Goal: Obtain resource: Obtain resource

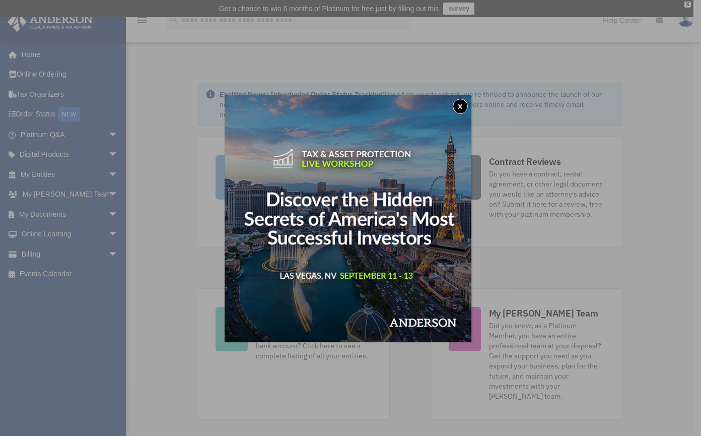
click at [462, 104] on button "x" at bounding box center [460, 106] width 15 height 15
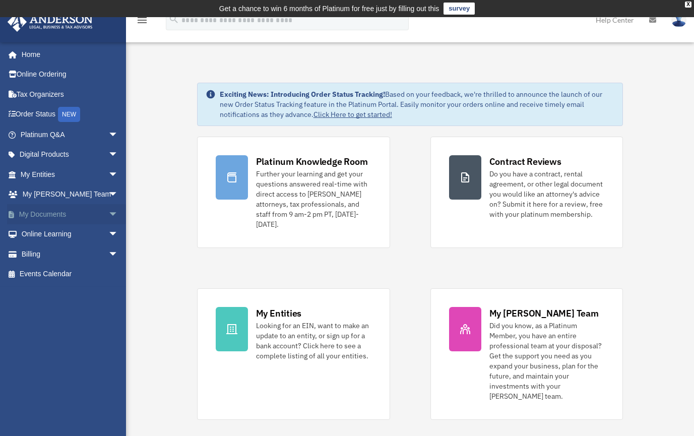
click at [48, 215] on link "My Documents arrow_drop_down" at bounding box center [70, 214] width 126 height 20
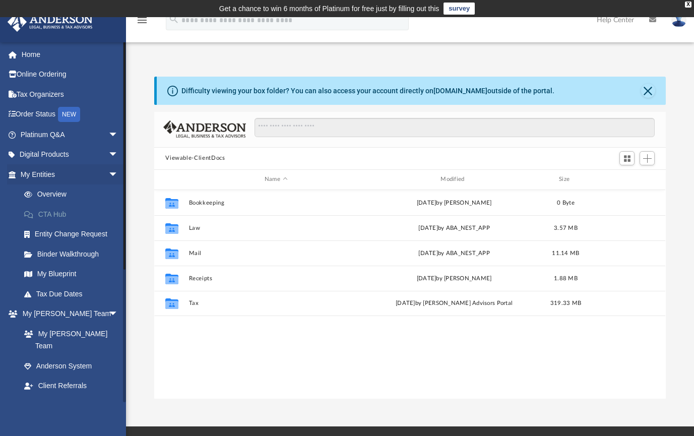
scroll to position [222, 504]
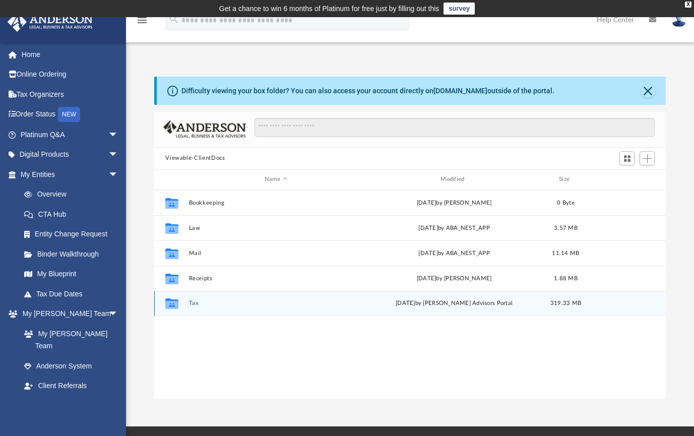
click at [171, 305] on icon "grid" at bounding box center [171, 305] width 13 height 8
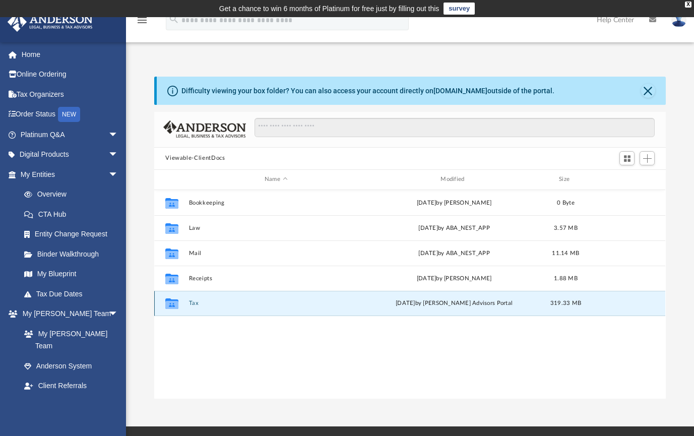
click at [174, 305] on icon "grid" at bounding box center [171, 303] width 13 height 11
click at [175, 305] on icon "grid" at bounding box center [171, 305] width 13 height 8
click at [627, 157] on span "Switch to Grid View" at bounding box center [627, 158] width 9 height 9
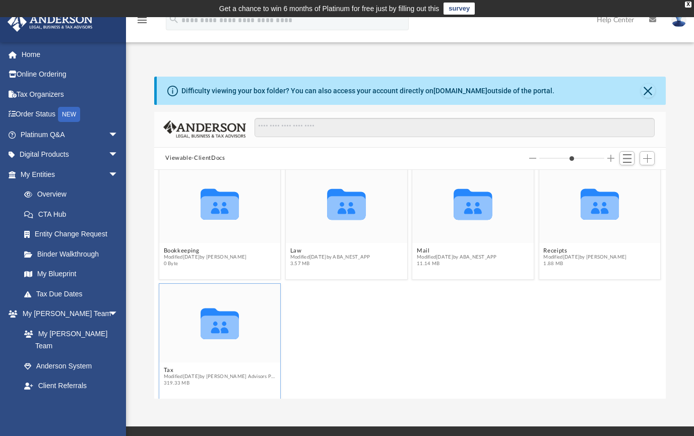
click at [215, 327] on icon "grid" at bounding box center [220, 323] width 38 height 31
click at [210, 312] on icon "grid" at bounding box center [220, 323] width 38 height 31
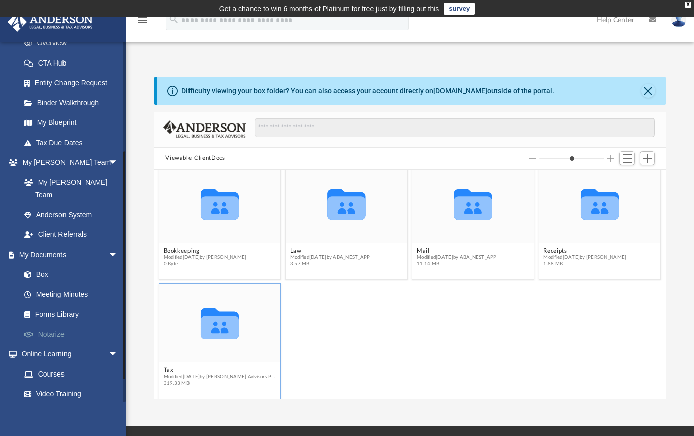
scroll to position [203, 0]
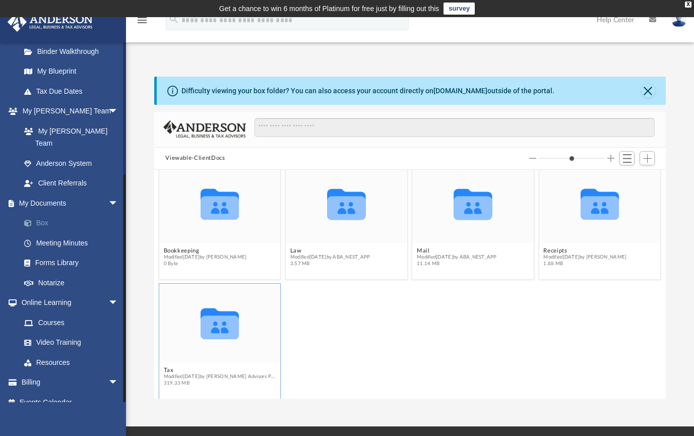
click at [40, 213] on link "Box" at bounding box center [73, 223] width 119 height 20
click at [690, 5] on div "X" at bounding box center [688, 5] width 7 height 6
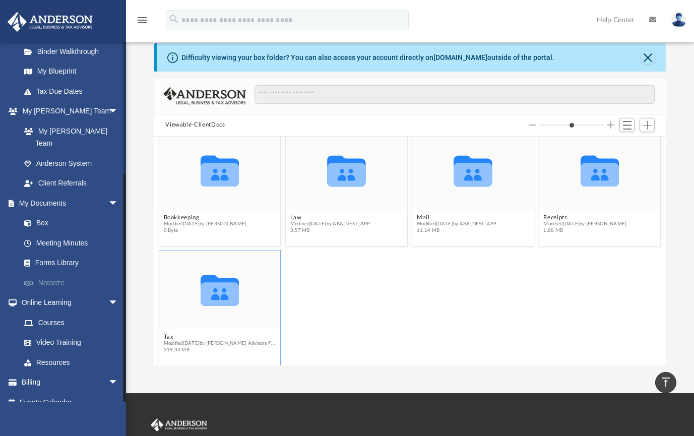
scroll to position [0, 0]
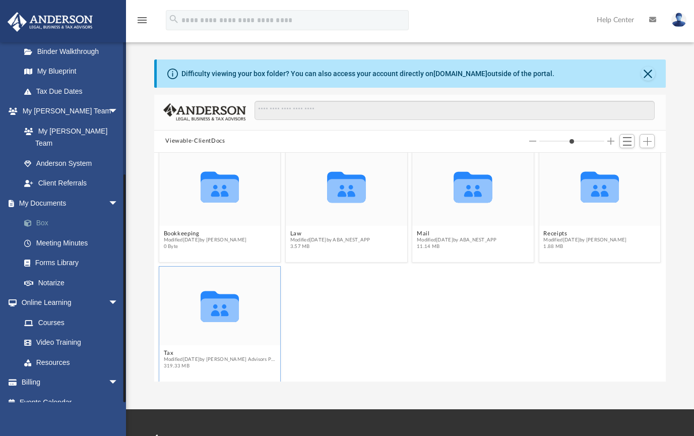
click at [45, 213] on link "Box" at bounding box center [73, 223] width 119 height 20
click at [33, 220] on span at bounding box center [33, 223] width 7 height 7
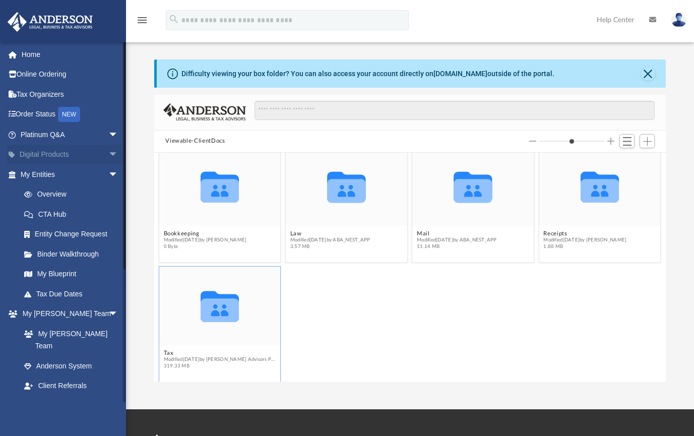
click at [108, 151] on span "arrow_drop_down" at bounding box center [118, 155] width 20 height 21
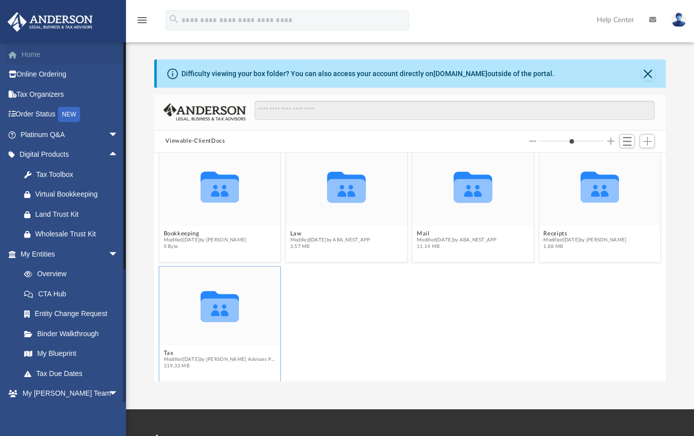
click at [34, 55] on link "Home" at bounding box center [70, 54] width 126 height 20
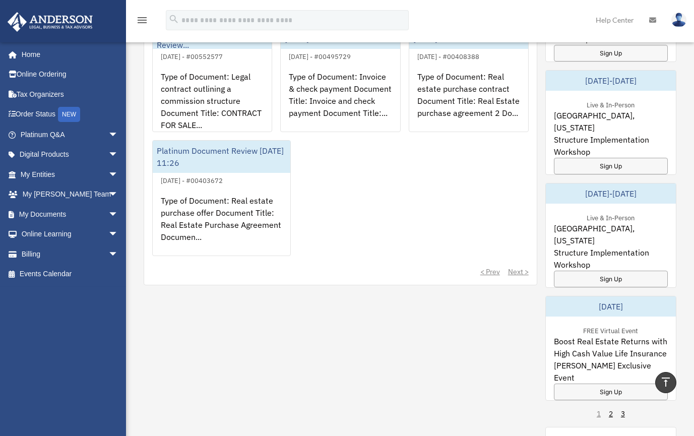
scroll to position [554, 0]
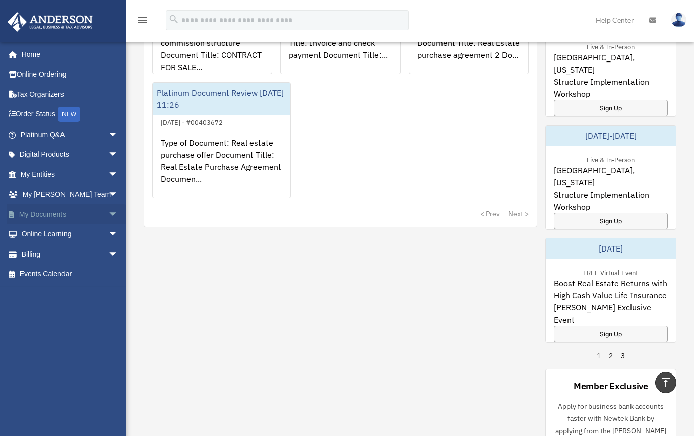
click at [40, 211] on link "My Documents arrow_drop_down" at bounding box center [70, 214] width 126 height 20
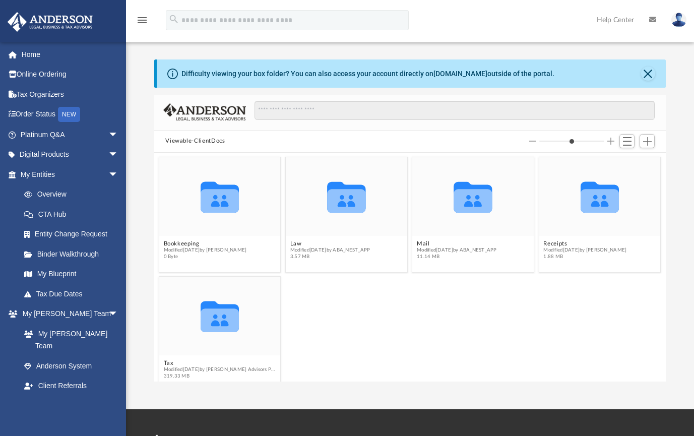
scroll to position [222, 504]
click at [469, 201] on icon "grid" at bounding box center [473, 201] width 38 height 24
click at [628, 143] on span "Switch to List View" at bounding box center [627, 141] width 9 height 9
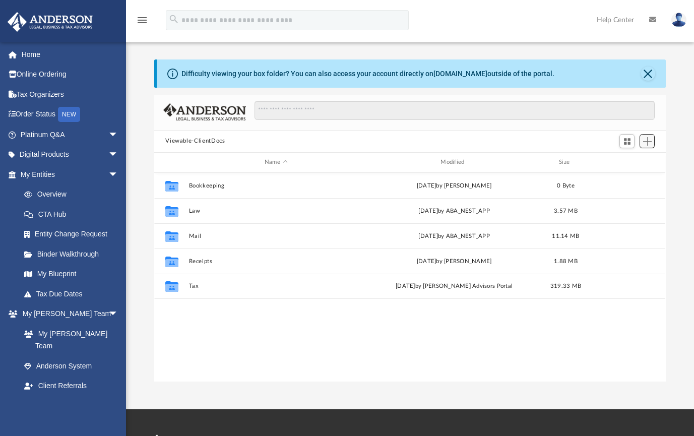
click at [646, 141] on span "Add" at bounding box center [647, 141] width 9 height 9
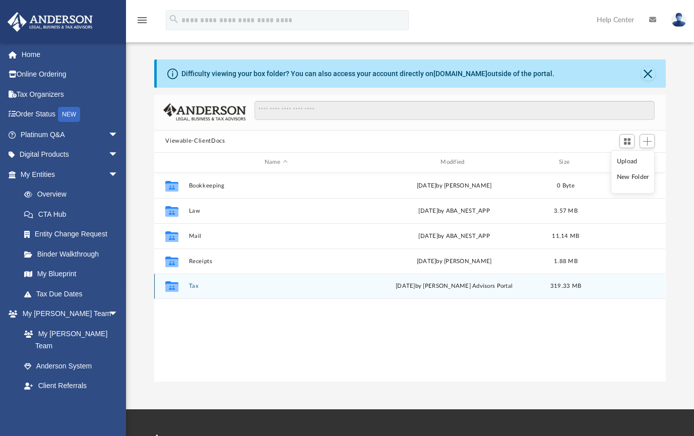
click at [434, 281] on div "Collaborated Folder Tax Wed Aug 27 2025 by Anderson Advisors Portal 319.33 MB" at bounding box center [409, 286] width 511 height 25
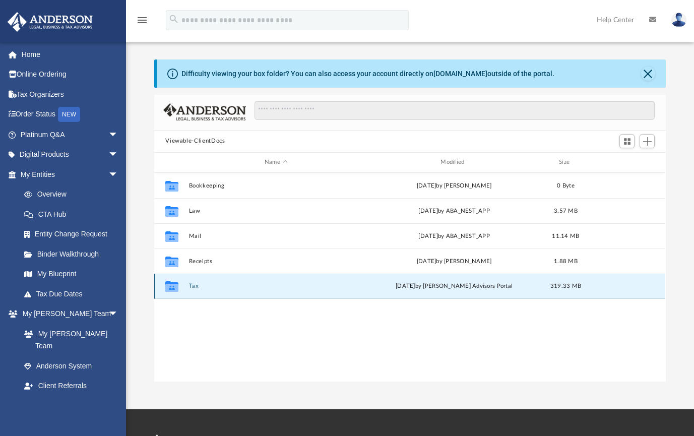
click at [434, 283] on div "Wed Aug 27 2025 by Anderson Advisors Portal" at bounding box center [454, 286] width 174 height 9
drag, startPoint x: 179, startPoint y: 282, endPoint x: 189, endPoint y: 286, distance: 10.2
click at [648, 72] on button "Close" at bounding box center [648, 74] width 14 height 14
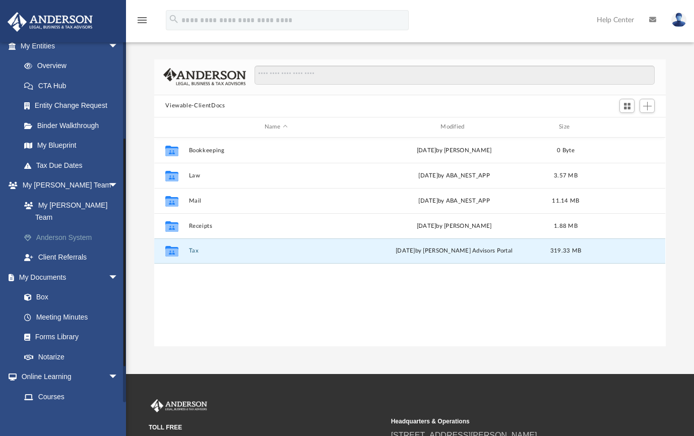
scroll to position [151, 0]
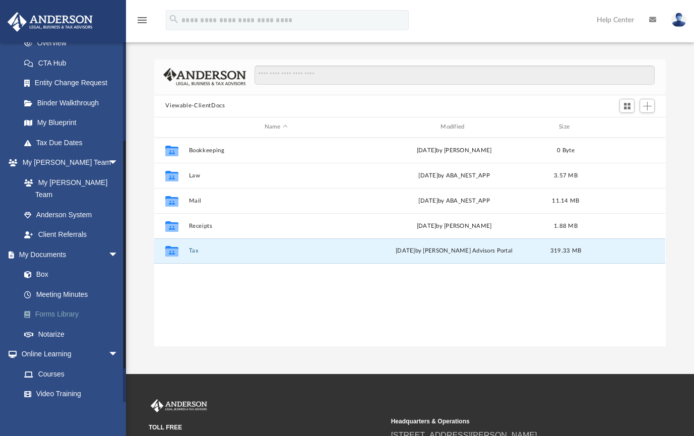
click at [58, 304] on link "Forms Library" at bounding box center [73, 314] width 119 height 20
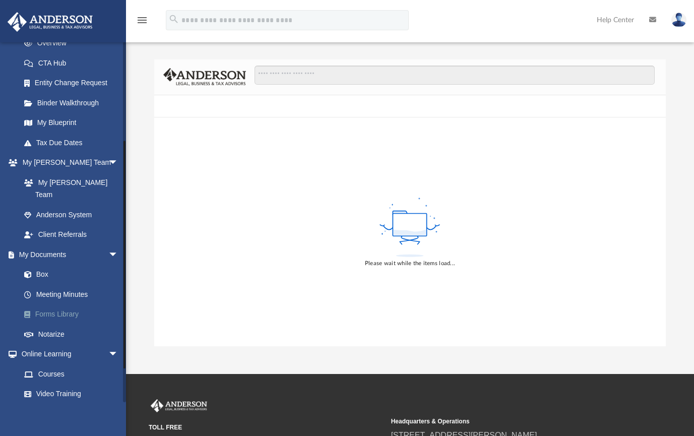
click at [58, 304] on link "Forms Library" at bounding box center [73, 314] width 119 height 20
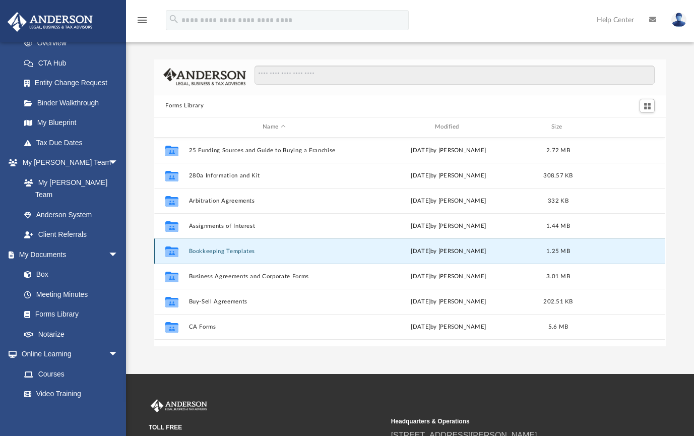
click at [248, 248] on button "Bookkeeping Templates" at bounding box center [274, 251] width 170 height 7
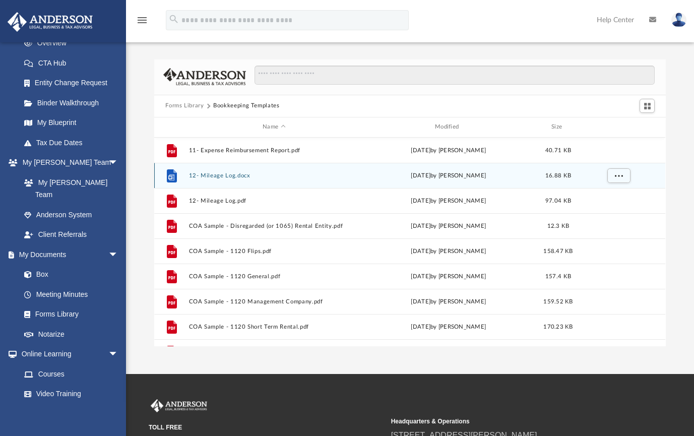
click at [233, 171] on div "File 12- Mileage Log.docx Tue Nov 15 2022 by Mary Acree 16.88 KB" at bounding box center [409, 175] width 511 height 25
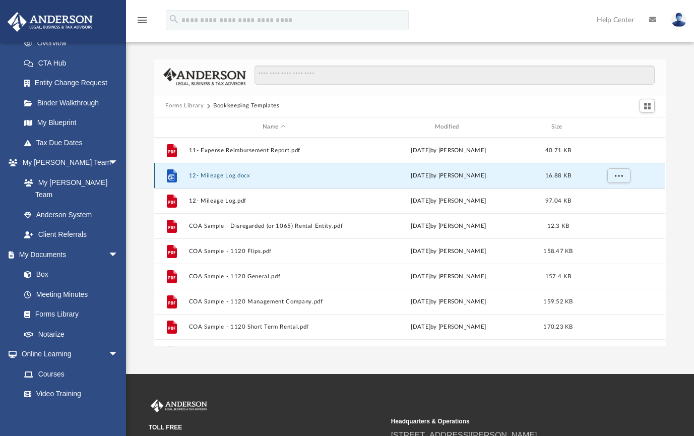
click at [233, 171] on div "File 12- Mileage Log.docx Tue Nov 15 2022 by Mary Acree 16.88 KB" at bounding box center [409, 175] width 511 height 25
click at [233, 170] on div "File 12- Mileage Log.docx Tue Nov 15 2022 by Mary Acree 16.88 KB" at bounding box center [409, 175] width 511 height 25
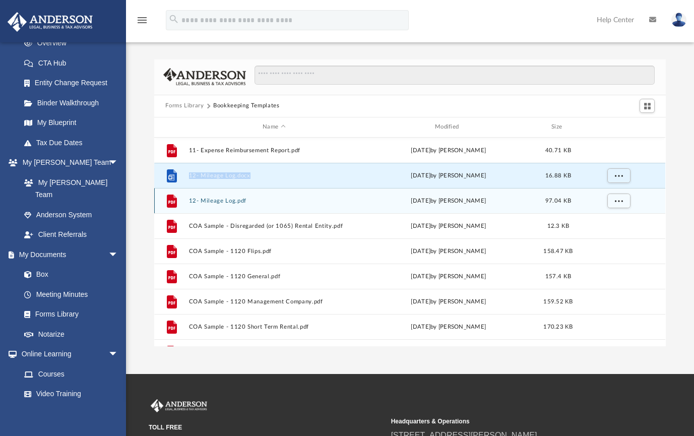
click at [239, 203] on button "12- Mileage Log.pdf" at bounding box center [274, 200] width 170 height 7
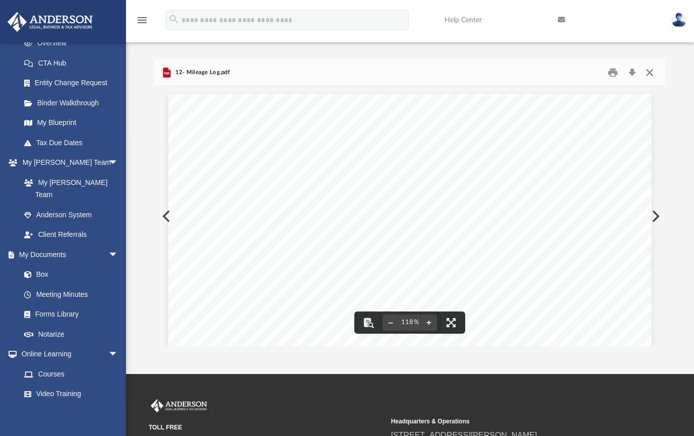
click at [644, 71] on button "Close" at bounding box center [649, 72] width 18 height 16
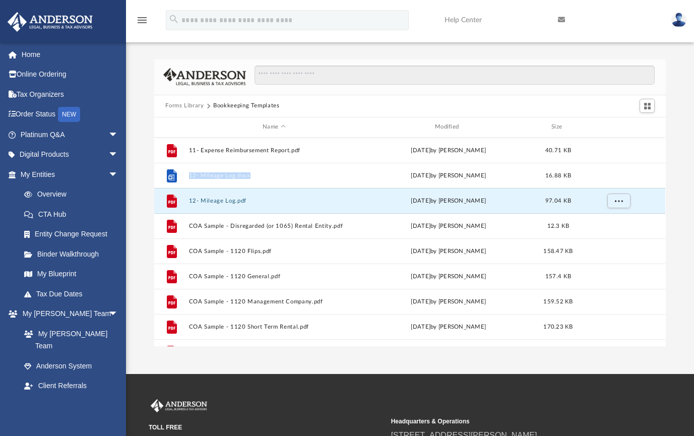
click at [680, 18] on img at bounding box center [678, 20] width 15 height 15
click at [466, 23] on link "Help Center" at bounding box center [493, 20] width 113 height 40
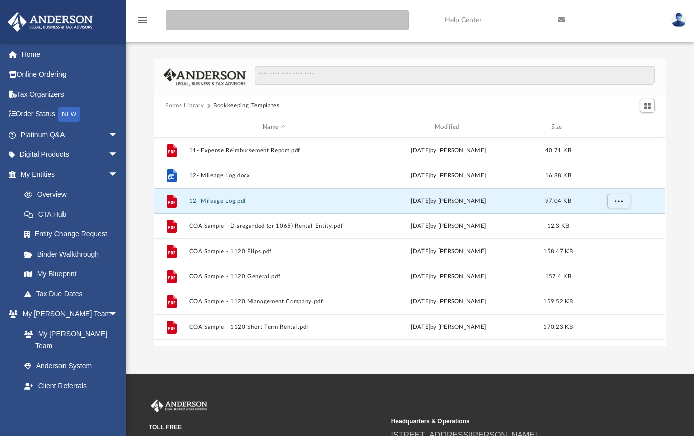
click at [197, 17] on input "search" at bounding box center [287, 20] width 243 height 20
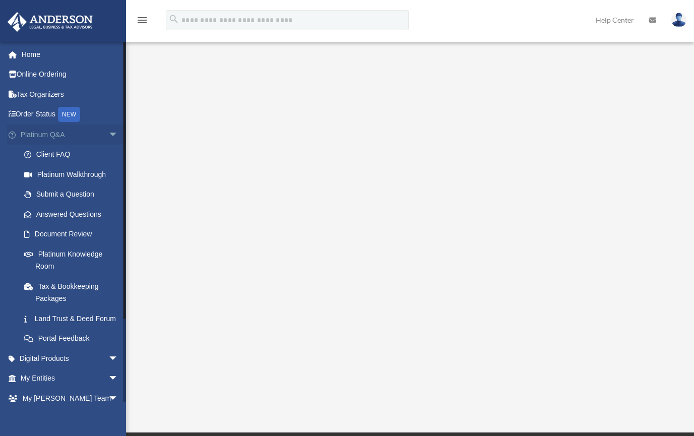
click at [39, 133] on link "Platinum Q&A arrow_drop_down" at bounding box center [70, 134] width 126 height 20
click at [60, 152] on link "Client FAQ" at bounding box center [73, 155] width 119 height 20
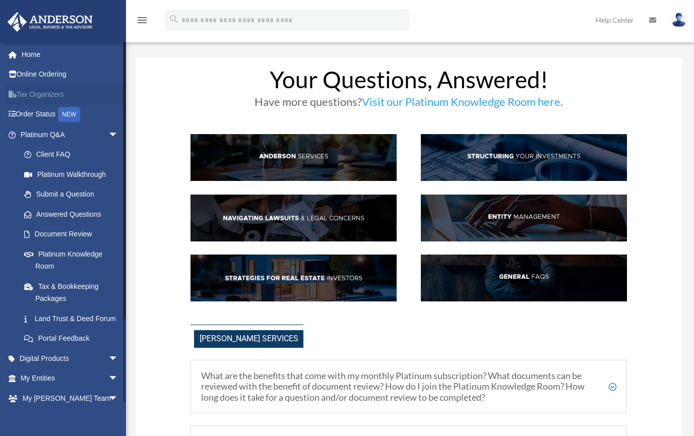
click at [48, 95] on link "Tax Organizers" at bounding box center [70, 94] width 126 height 20
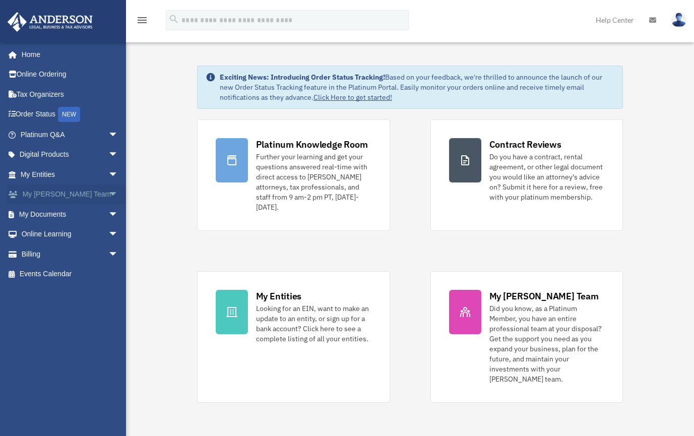
click at [40, 190] on link "My [PERSON_NAME] Team arrow_drop_down" at bounding box center [70, 194] width 126 height 20
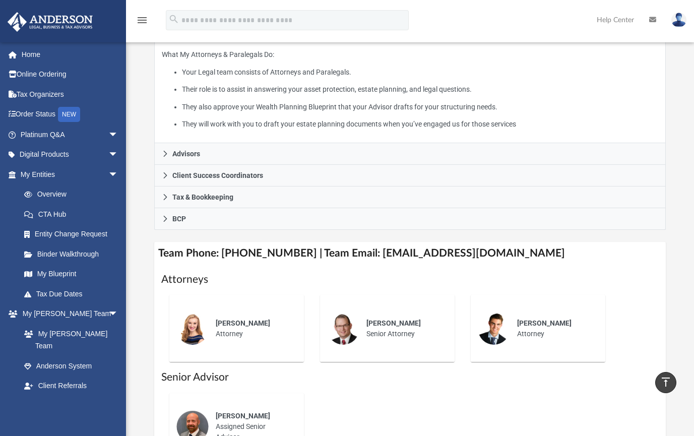
scroll to position [152, 0]
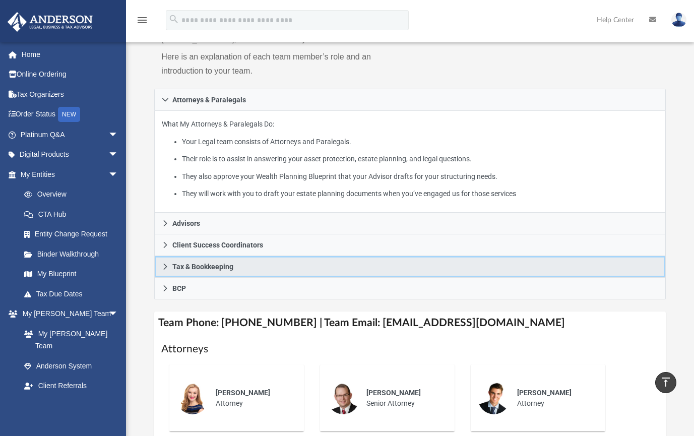
click at [196, 263] on span "Tax & Bookkeeping" at bounding box center [202, 266] width 61 height 7
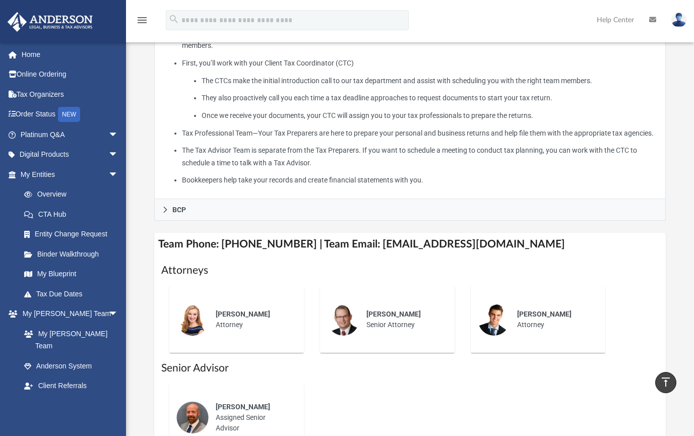
scroll to position [354, 0]
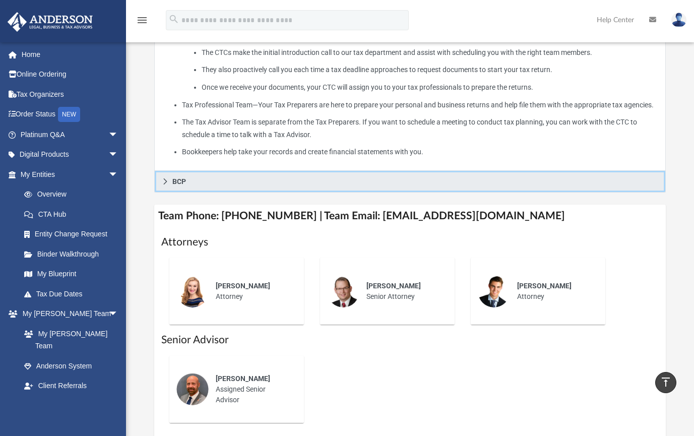
click at [172, 178] on span "BCP" at bounding box center [179, 181] width 14 height 7
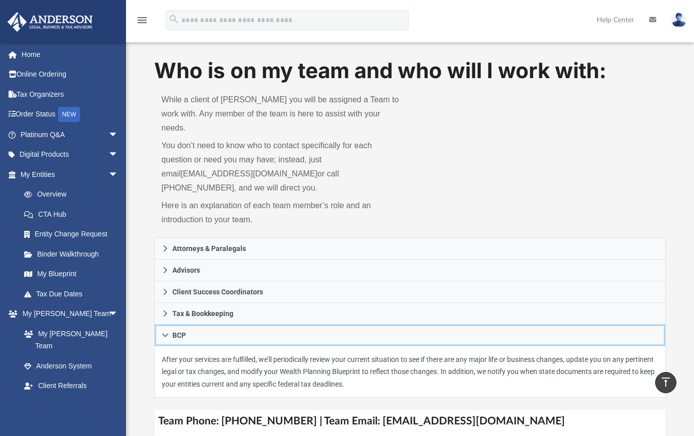
scroll to position [0, 0]
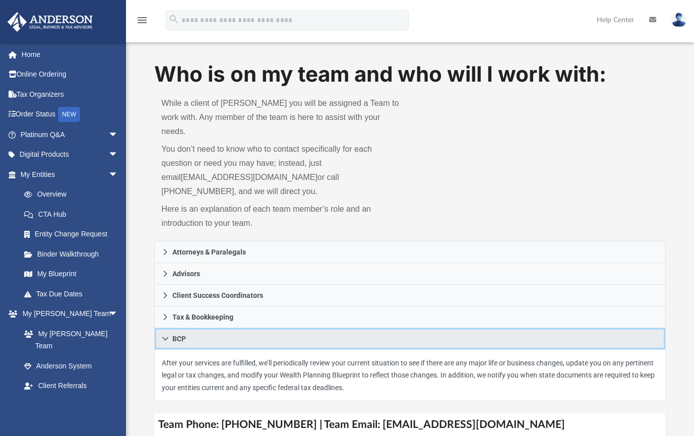
click at [167, 335] on icon at bounding box center [165, 338] width 7 height 7
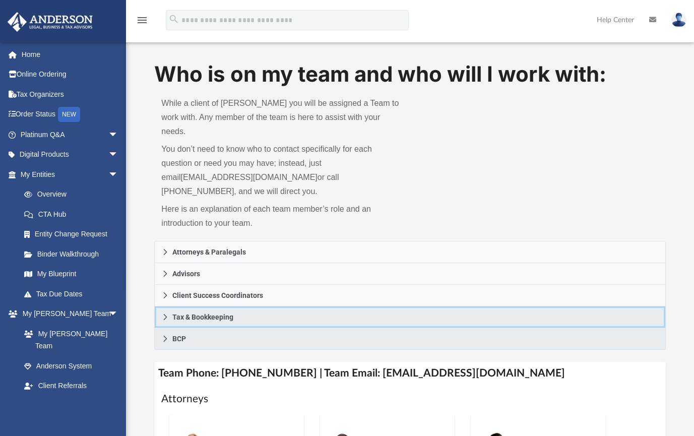
click at [196, 310] on link "Tax & Bookkeeping" at bounding box center [409, 317] width 511 height 22
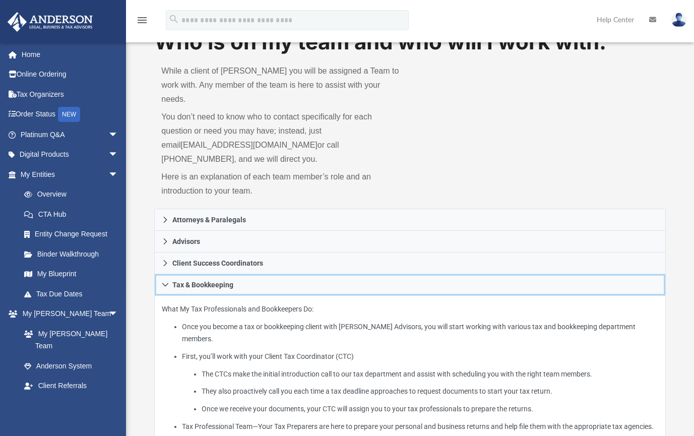
scroll to position [202, 0]
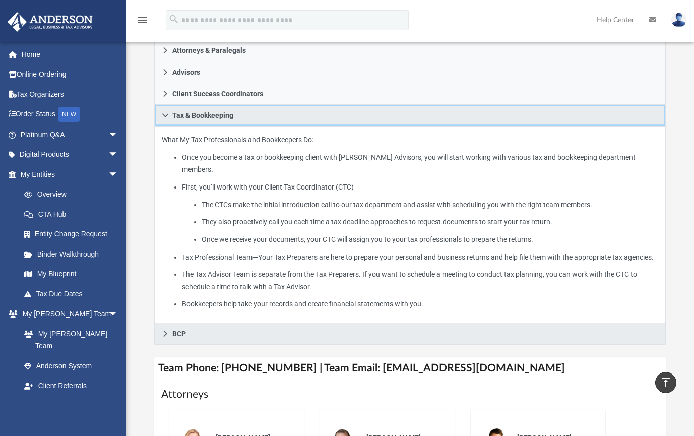
drag, startPoint x: 162, startPoint y: 99, endPoint x: 175, endPoint y: 107, distance: 15.7
click at [163, 112] on icon at bounding box center [165, 115] width 7 height 7
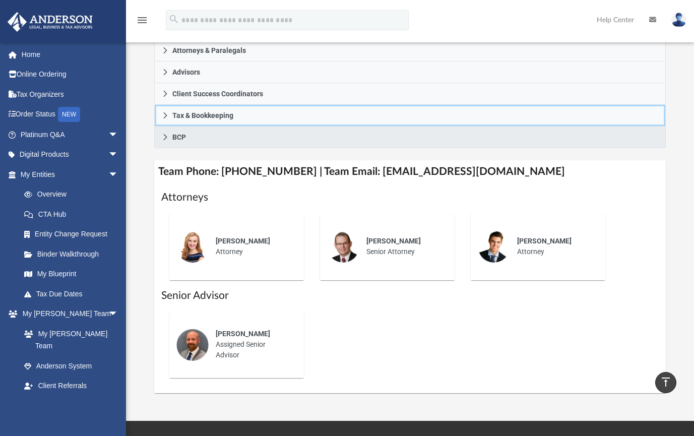
scroll to position [0, 0]
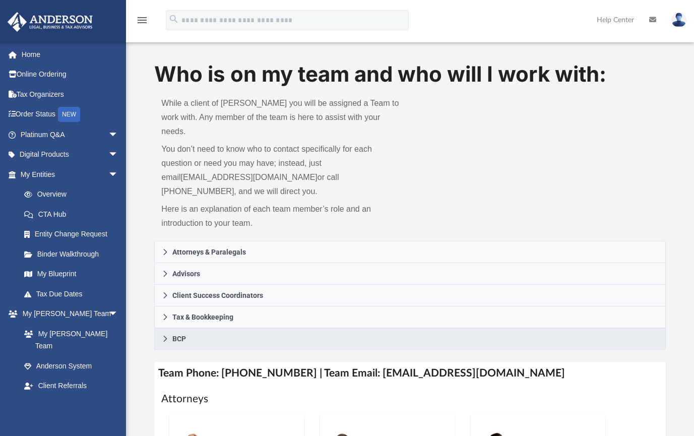
click at [143, 21] on icon "menu" at bounding box center [142, 20] width 12 height 12
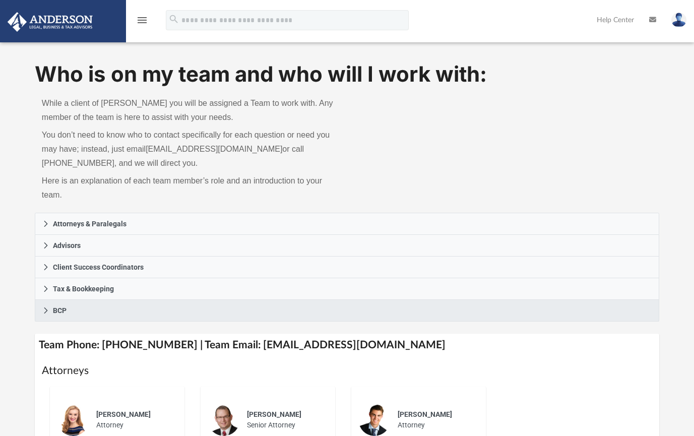
click at [150, 21] on div "menu" at bounding box center [142, 21] width 32 height 26
click at [143, 20] on icon "menu" at bounding box center [142, 20] width 12 height 12
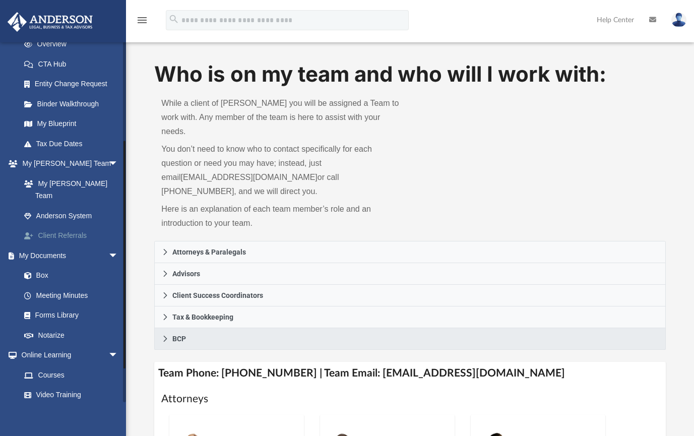
scroll to position [151, 0]
click at [45, 265] on link "Box" at bounding box center [73, 275] width 119 height 20
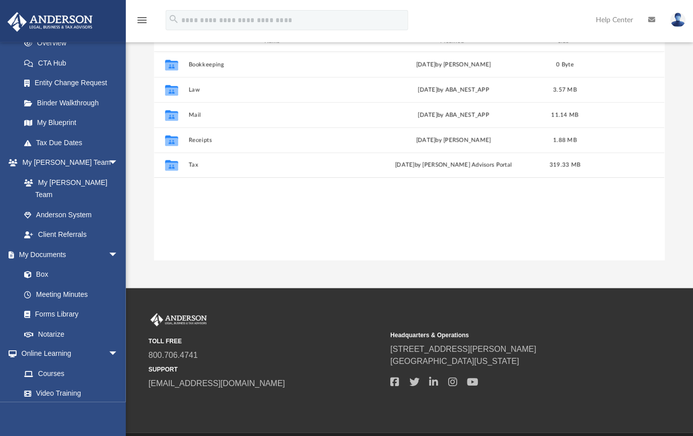
scroll to position [127, 0]
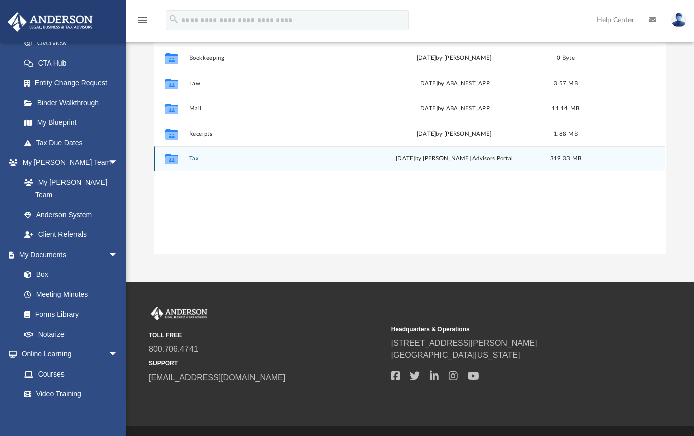
click at [181, 156] on div "Collaborated Folder" at bounding box center [171, 159] width 25 height 16
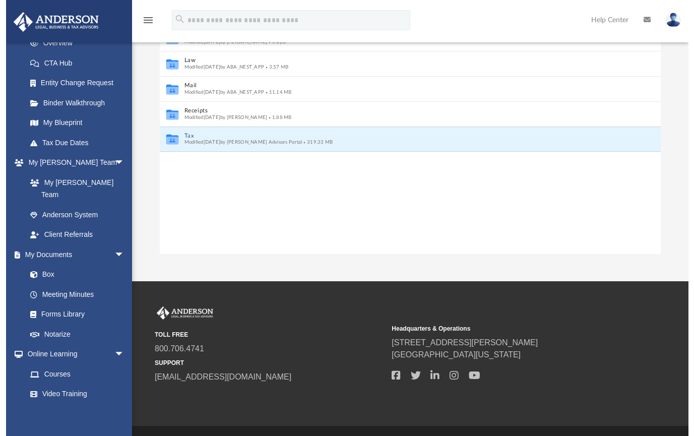
scroll to position [222, 504]
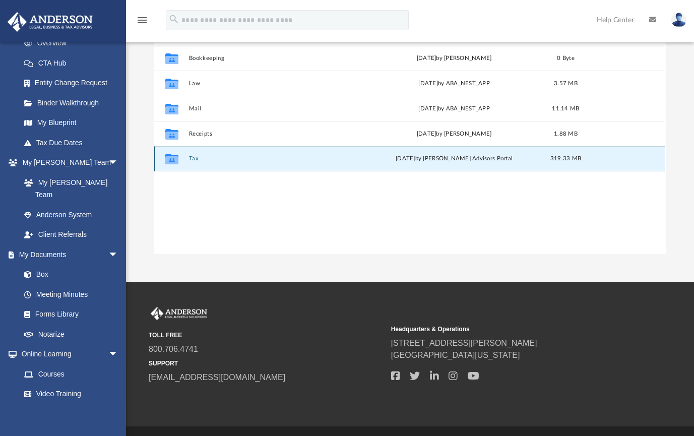
click at [170, 157] on icon "grid" at bounding box center [171, 160] width 13 height 8
click at [173, 158] on icon "grid" at bounding box center [171, 160] width 13 height 8
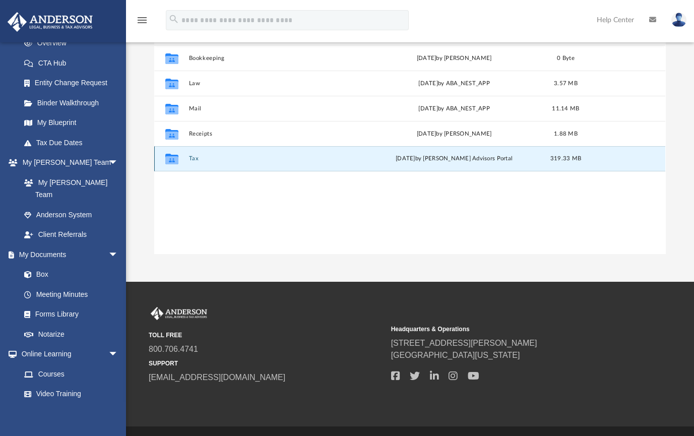
click at [173, 157] on icon "grid" at bounding box center [171, 160] width 13 height 8
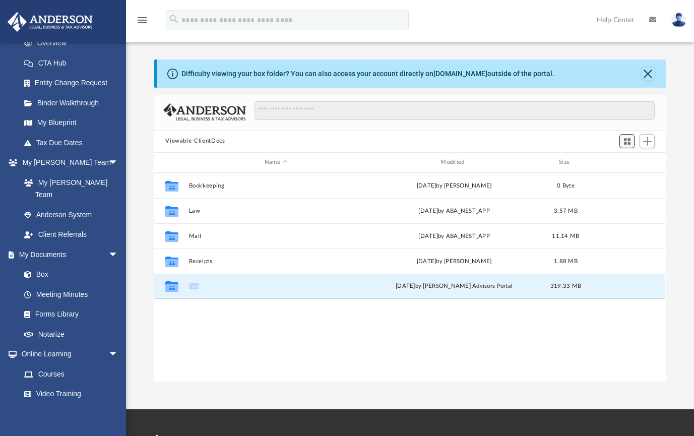
click at [626, 139] on span "Switch to Grid View" at bounding box center [627, 141] width 9 height 9
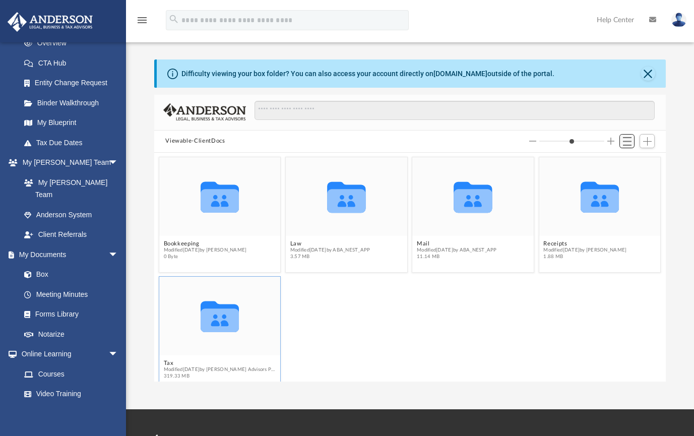
scroll to position [222, 504]
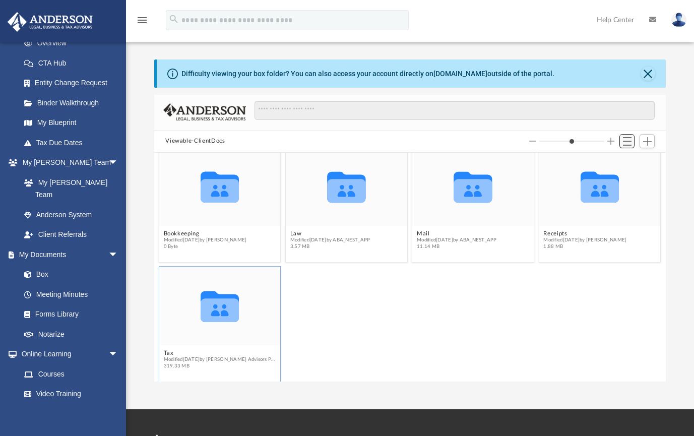
click at [626, 139] on span "Switch to List View" at bounding box center [627, 141] width 9 height 9
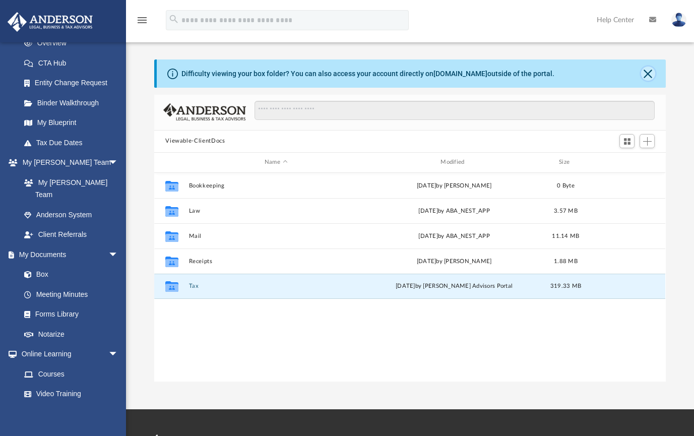
click at [645, 73] on button "Close" at bounding box center [648, 74] width 14 height 14
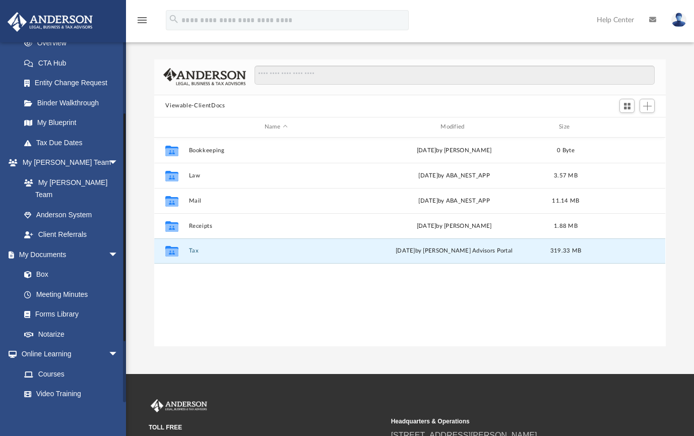
scroll to position [0, 0]
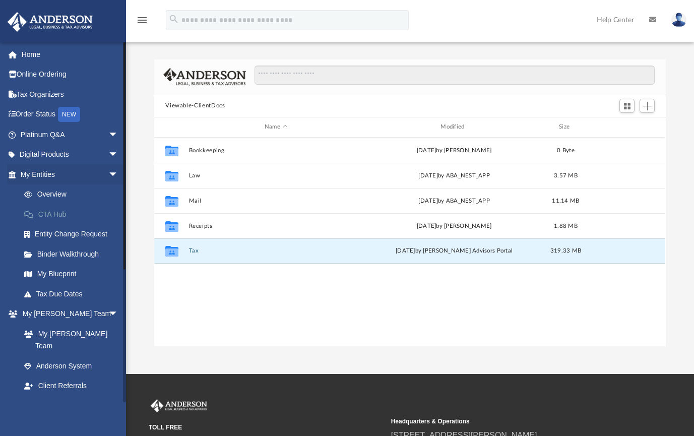
click at [53, 215] on link "CTA Hub" at bounding box center [73, 214] width 119 height 20
